Goal: Contribute content

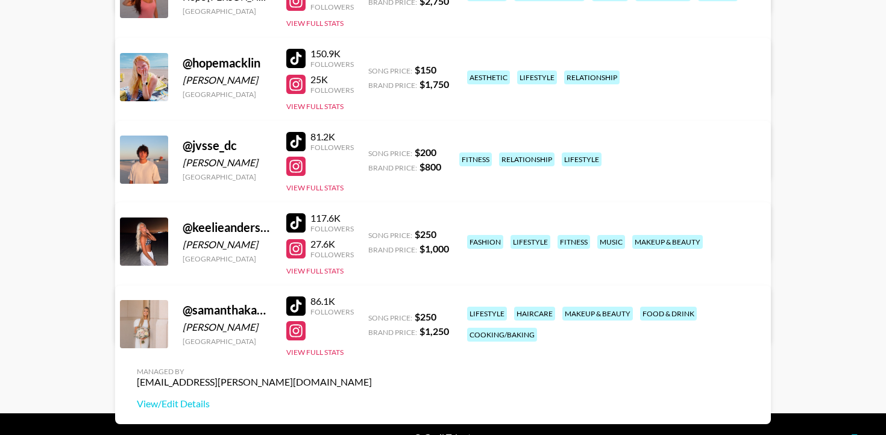
scroll to position [421, 0]
click at [321, 183] on button "View Full Stats" at bounding box center [314, 187] width 57 height 9
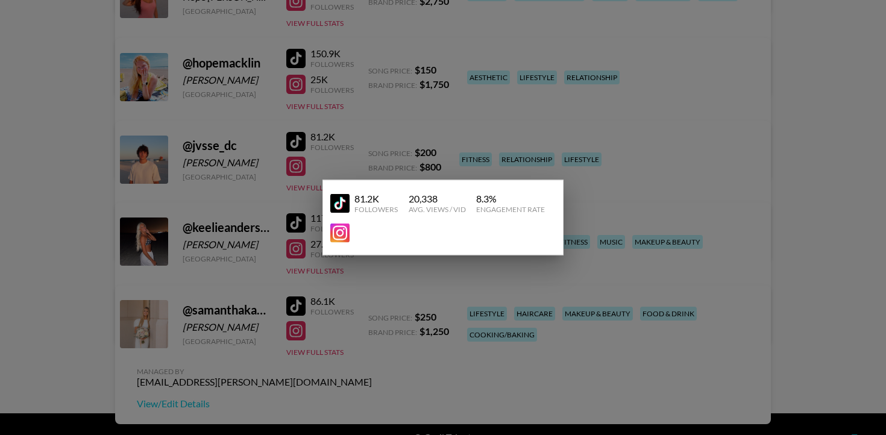
click at [577, 204] on div at bounding box center [443, 217] width 886 height 435
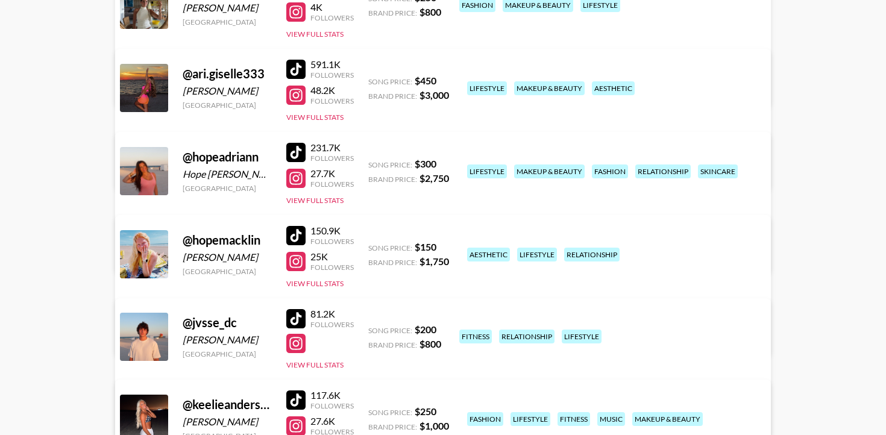
scroll to position [245, 0]
click at [298, 390] on div at bounding box center [295, 399] width 19 height 19
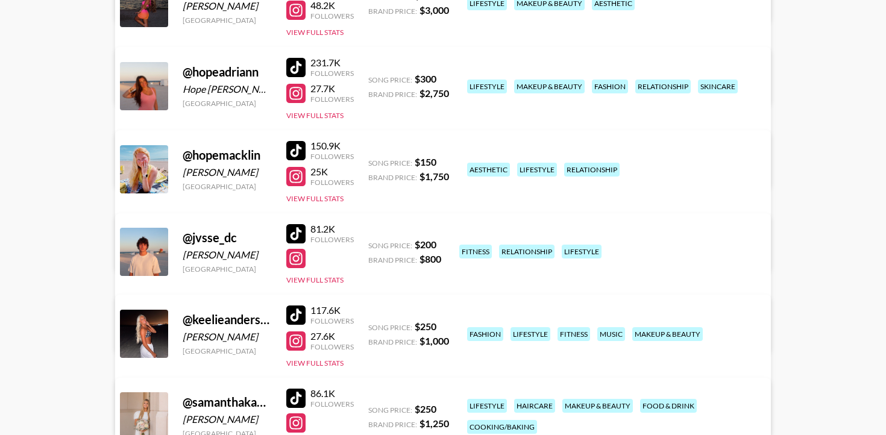
scroll to position [205, 0]
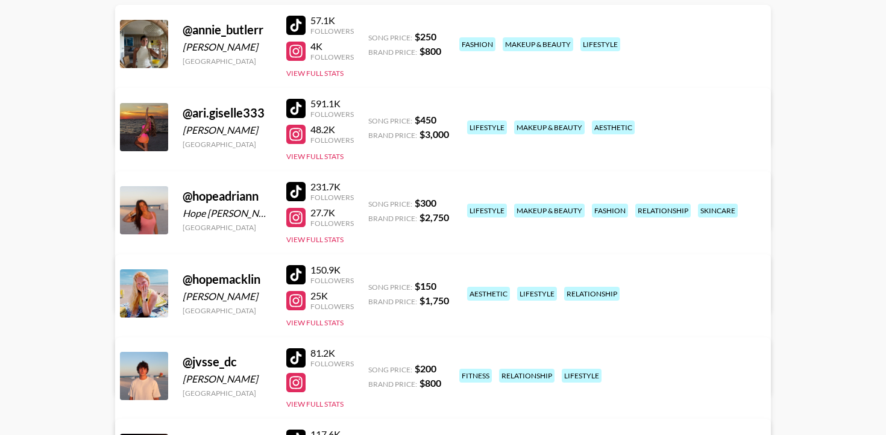
click at [296, 265] on div at bounding box center [295, 274] width 19 height 19
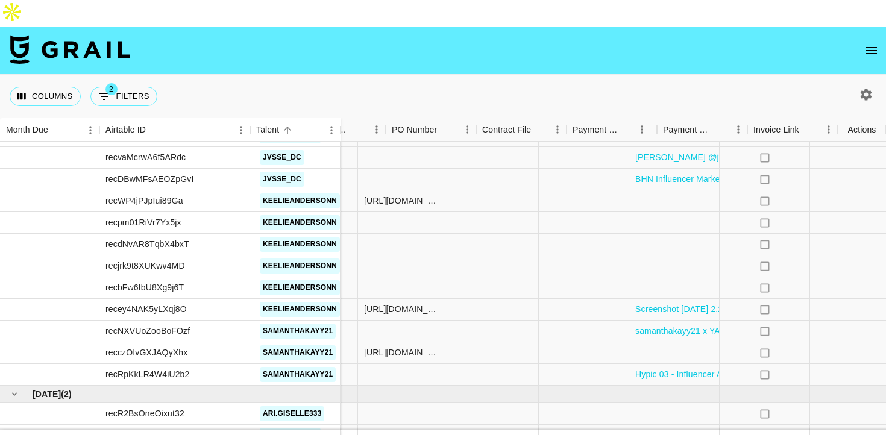
scroll to position [1344, 814]
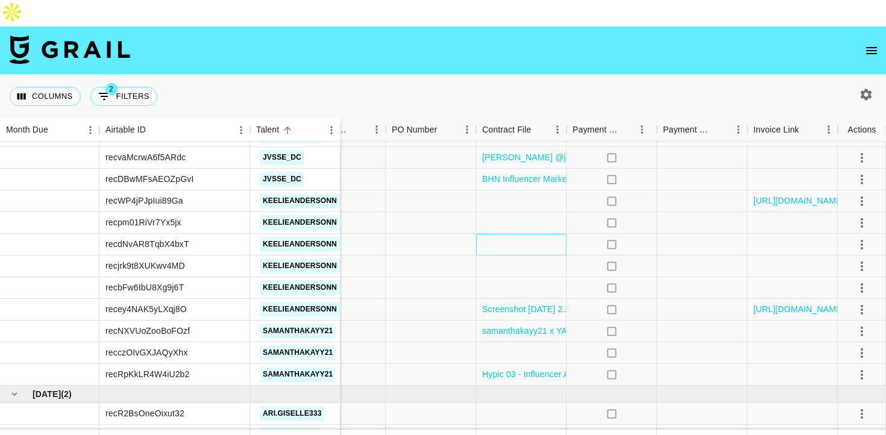
click at [538, 234] on div at bounding box center [521, 245] width 90 height 22
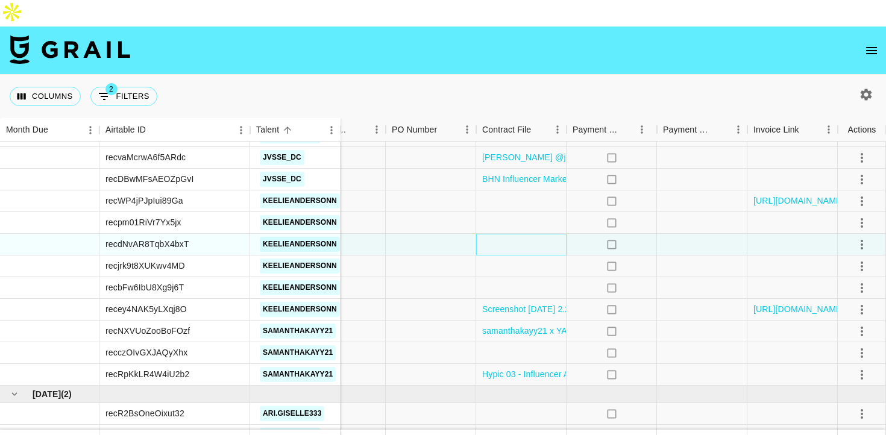
click at [538, 234] on div at bounding box center [521, 245] width 90 height 22
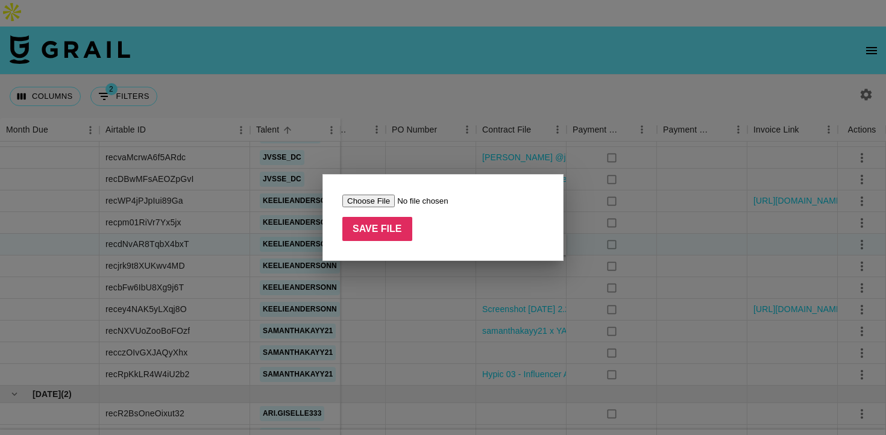
click at [387, 203] on input "file" at bounding box center [418, 201] width 152 height 13
type input "C:\fakepath\Hypic 03 - Influencer Agreement (@keelieandersonn) (1).pdf"
click at [404, 227] on input "Save File" at bounding box center [377, 229] width 70 height 24
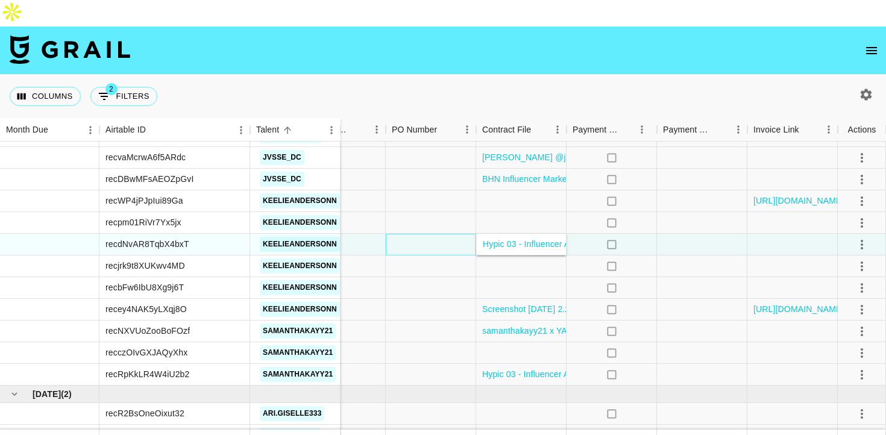
click at [442, 234] on div at bounding box center [431, 245] width 90 height 22
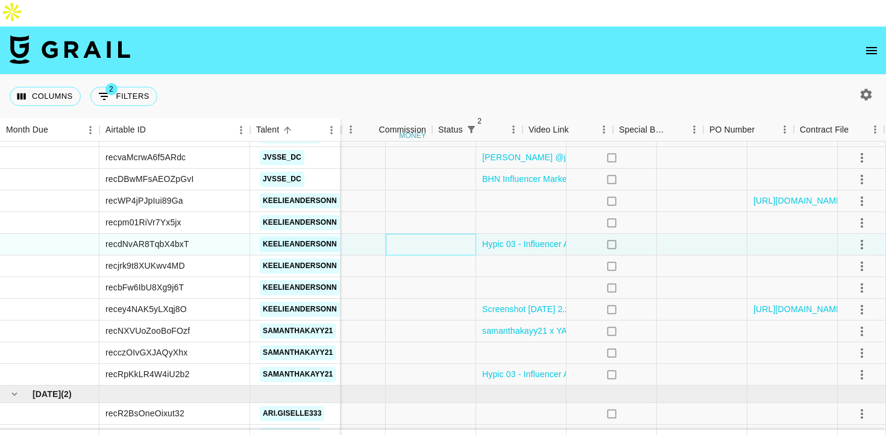
scroll to position [1344, 0]
